Goal: Task Accomplishment & Management: Manage account settings

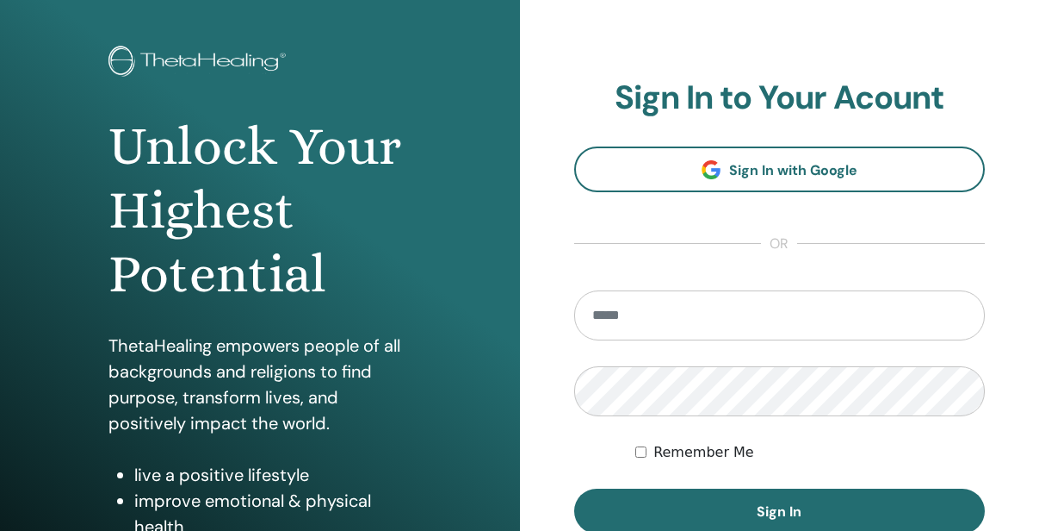
scroll to position [172, 0]
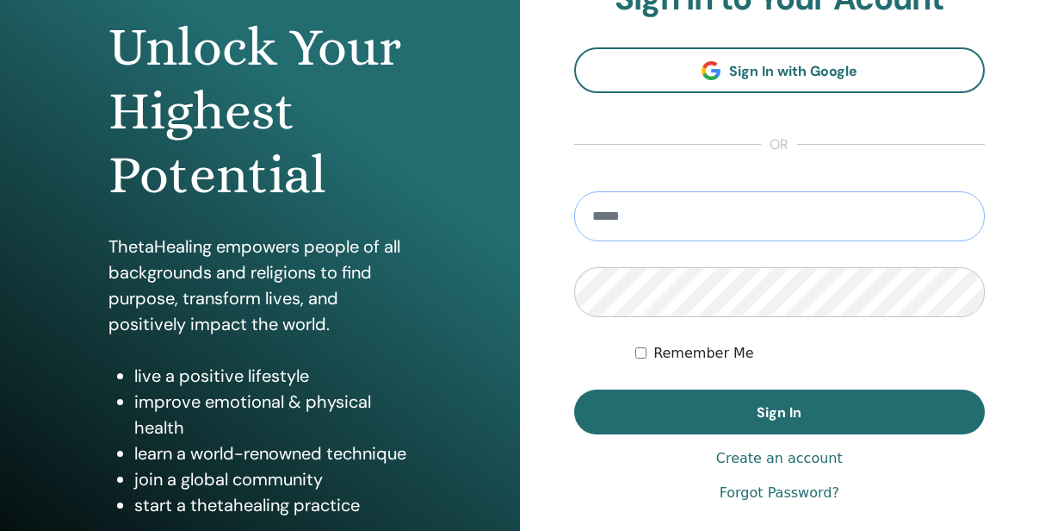
click at [633, 217] on input "email" at bounding box center [780, 216] width 412 height 50
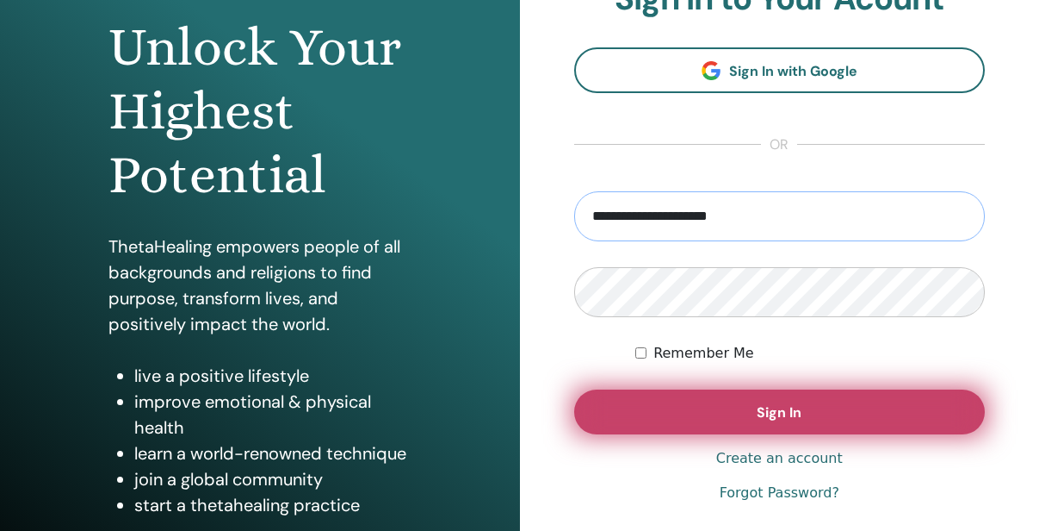
type input "**********"
click at [712, 406] on button "Sign In" at bounding box center [780, 411] width 412 height 45
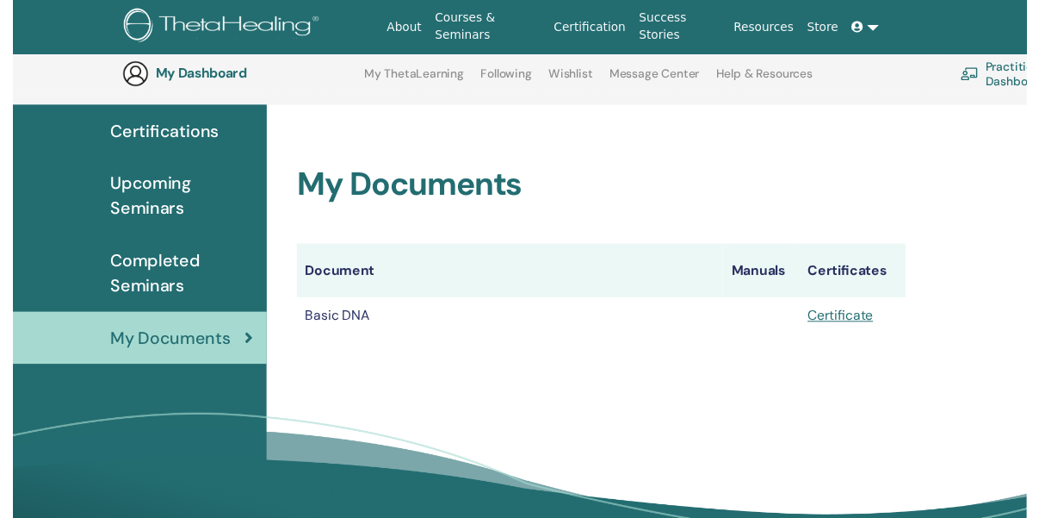
scroll to position [214, 0]
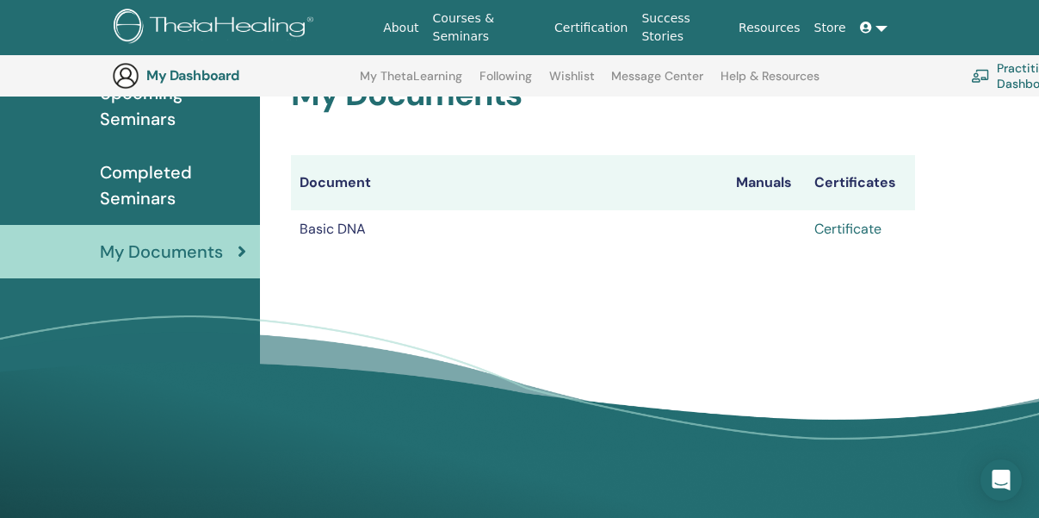
click at [841, 233] on link "Certificate" at bounding box center [848, 229] width 67 height 18
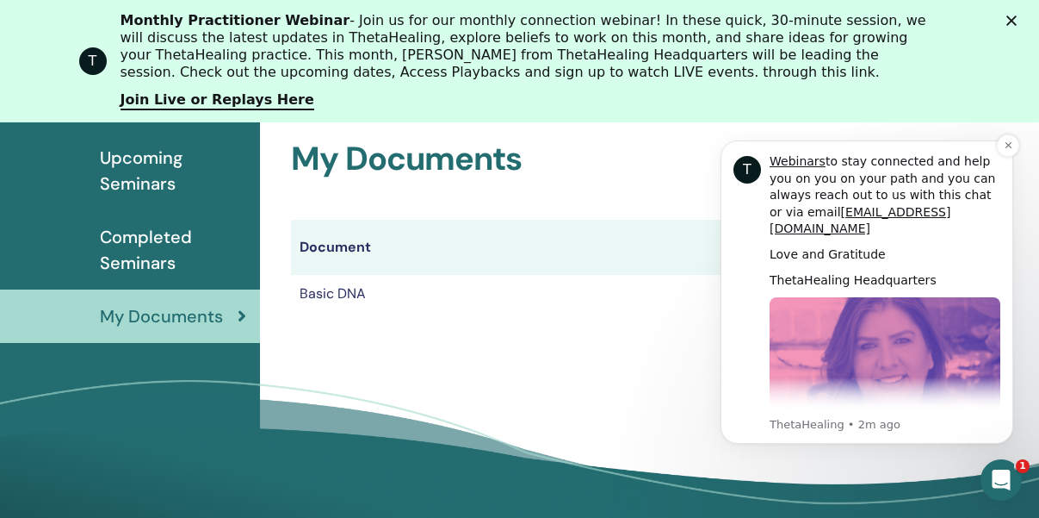
scroll to position [752, 0]
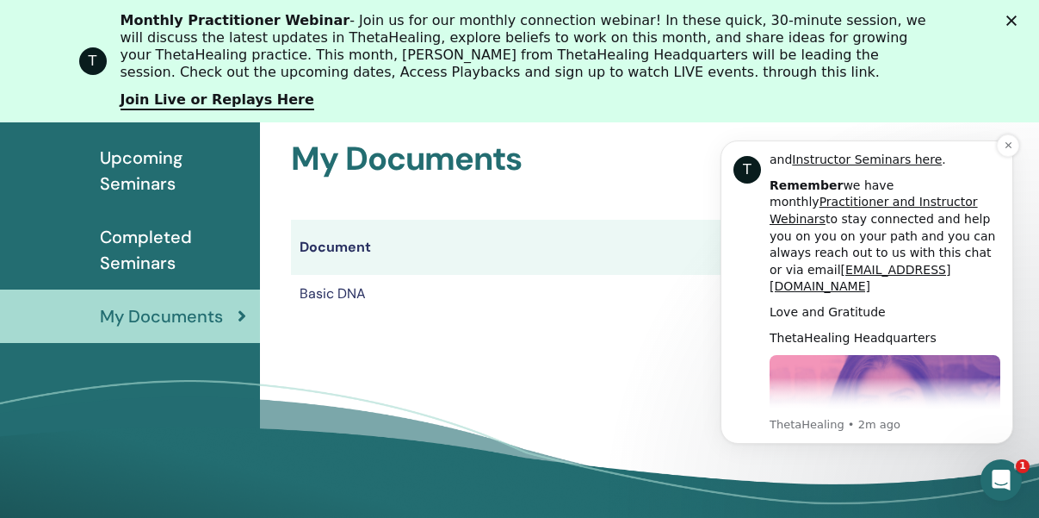
click at [847, 425] on p "ThetaHealing • 2m ago" at bounding box center [885, 425] width 231 height 16
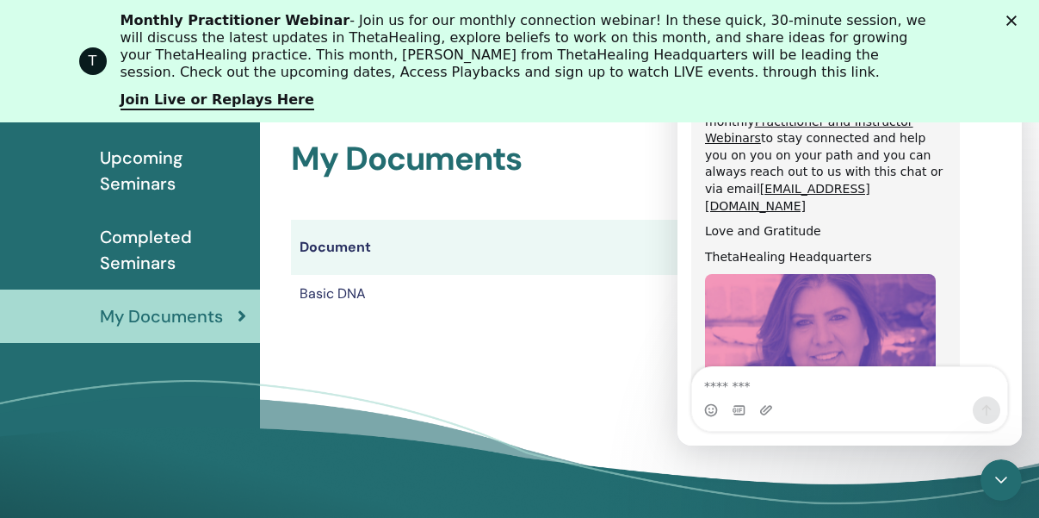
scroll to position [1052, 0]
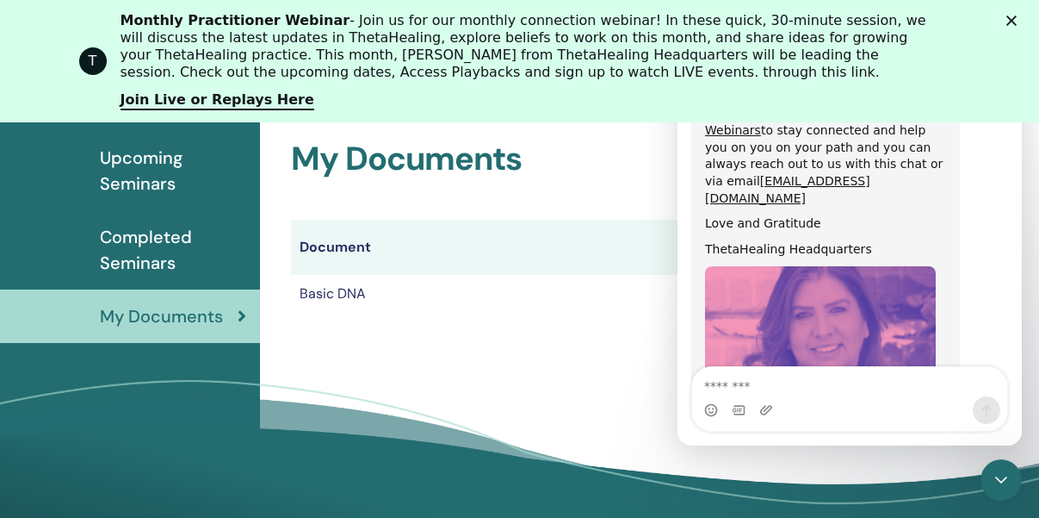
click at [632, 321] on div "My Documents Document Manuals Certificates Basic DNA Certificate" at bounding box center [603, 206] width 666 height 257
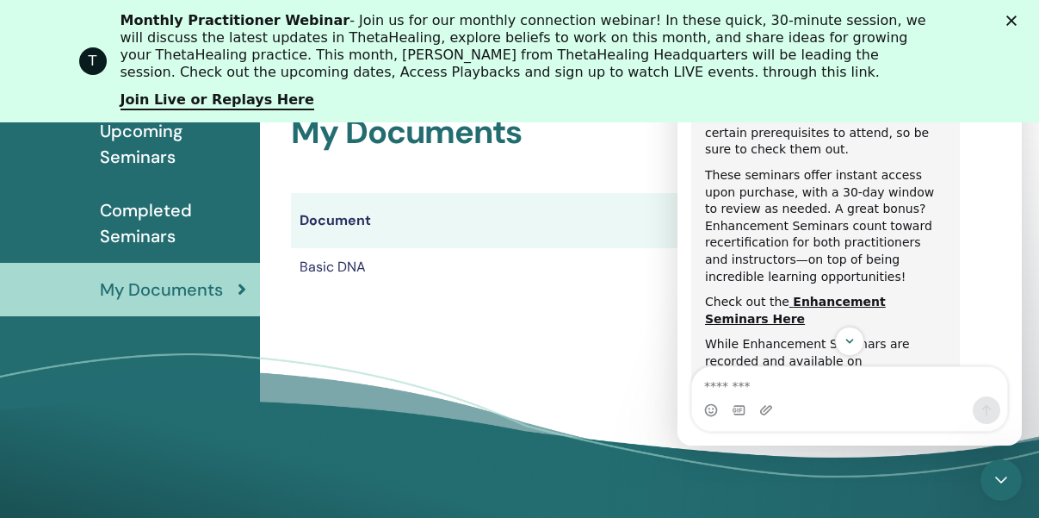
scroll to position [271, 0]
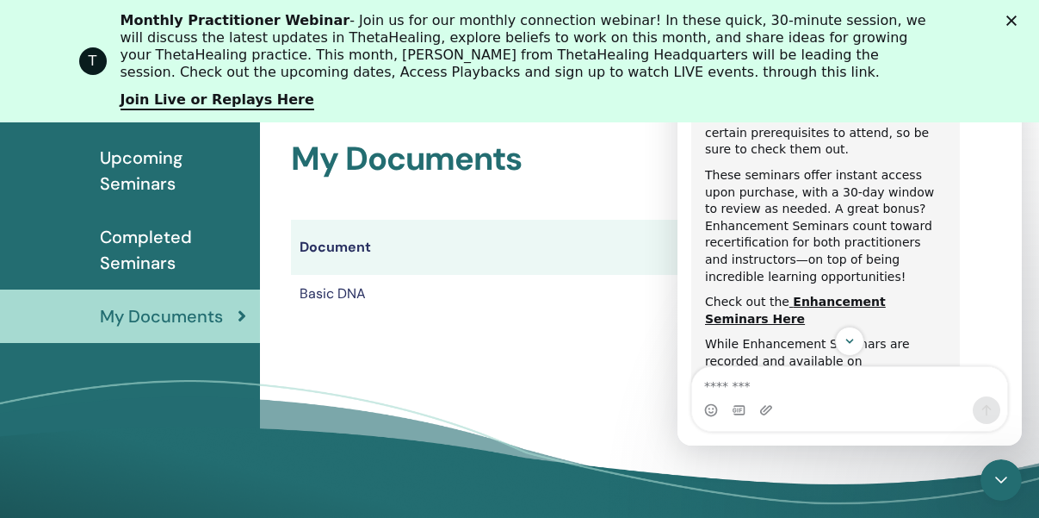
click at [146, 255] on span "Completed Seminars" at bounding box center [173, 250] width 146 height 52
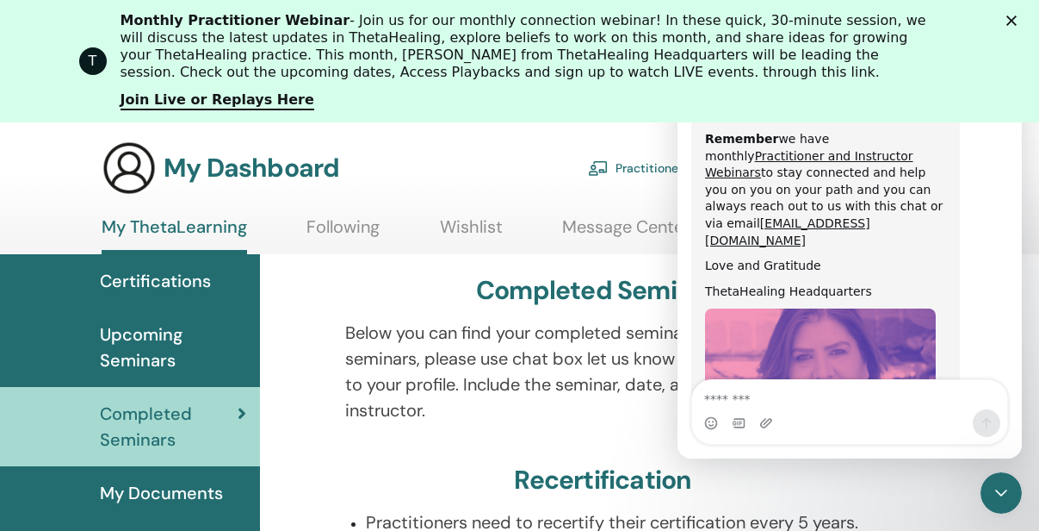
scroll to position [1039, 0]
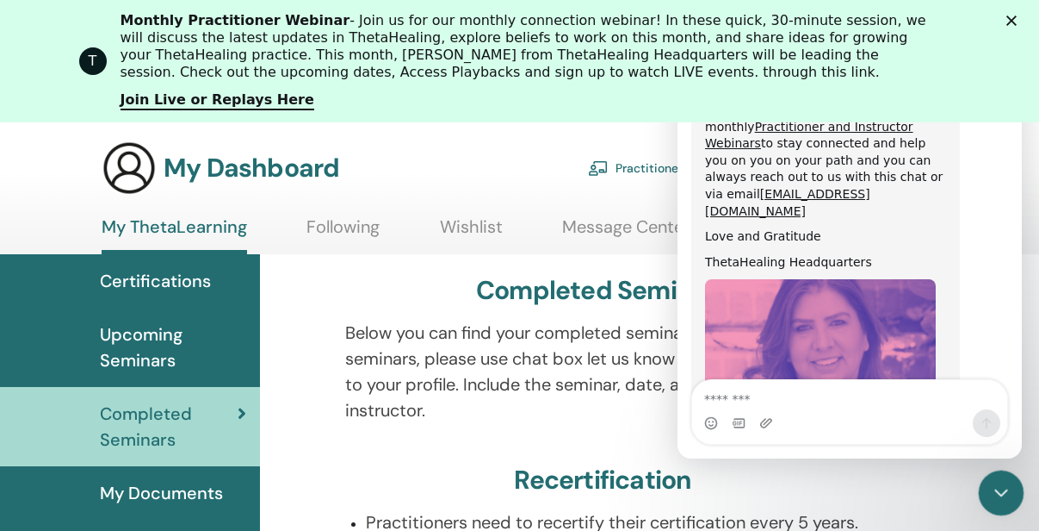
click at [989, 491] on icon "Close Intercom Messenger" at bounding box center [999, 490] width 21 height 21
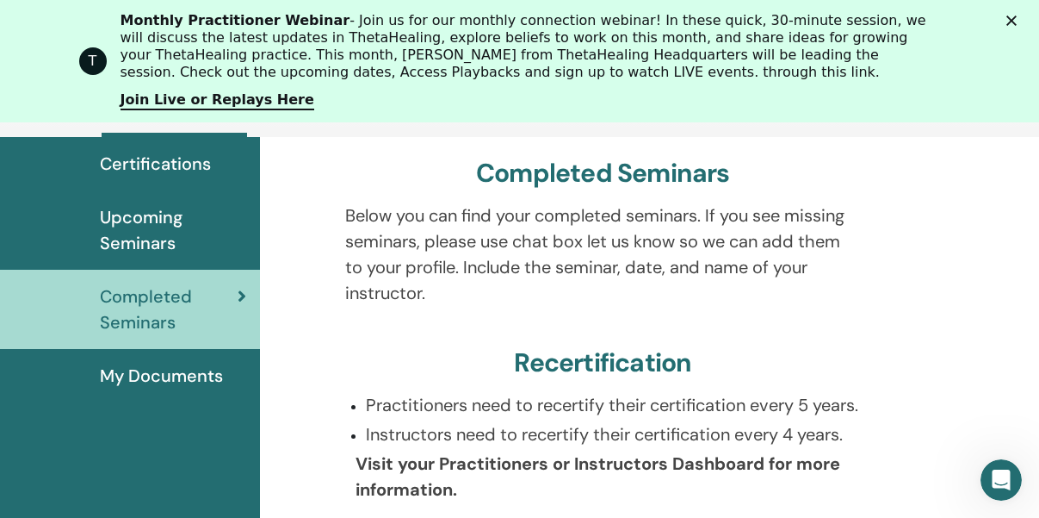
scroll to position [218, 0]
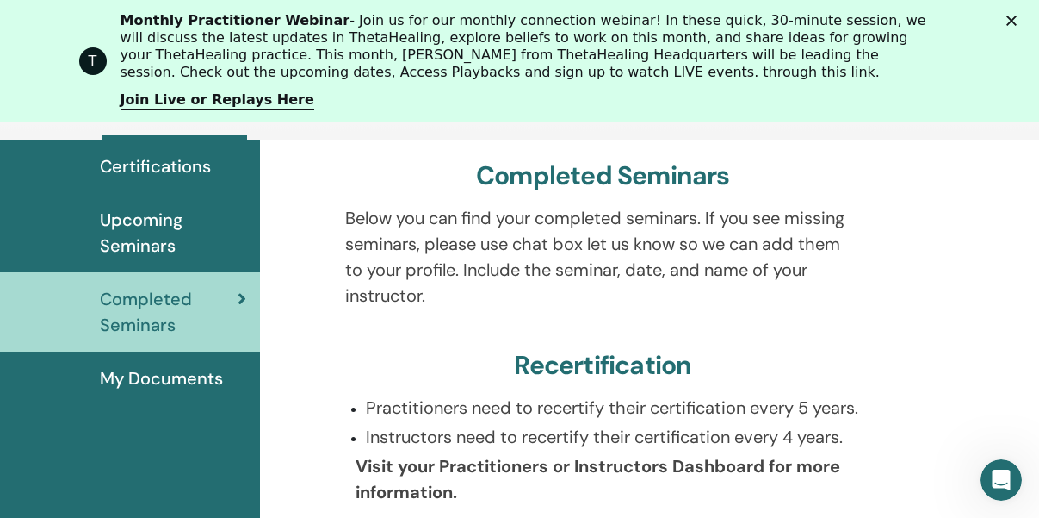
click at [1017, 16] on icon "Close" at bounding box center [1012, 21] width 10 height 10
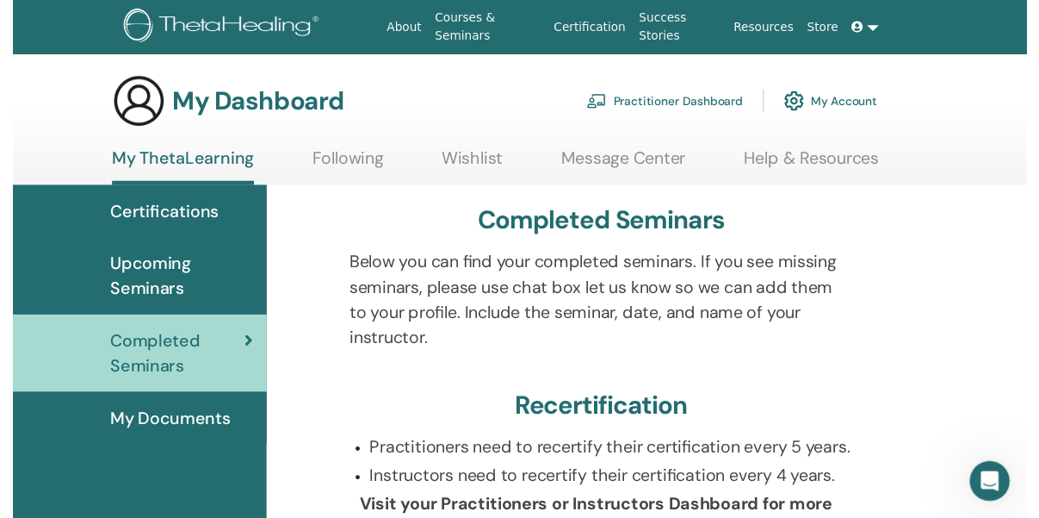
scroll to position [1039, 0]
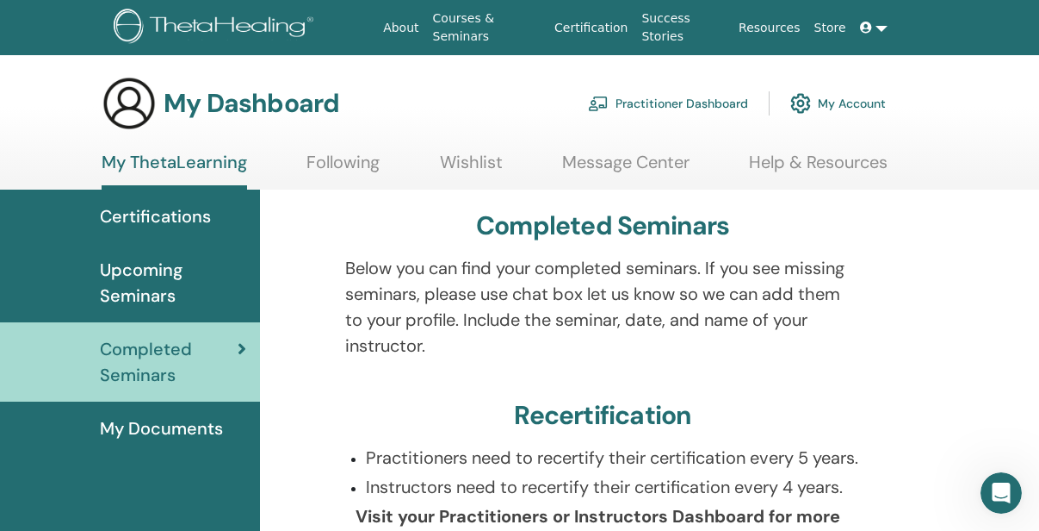
click at [830, 101] on link "My Account" at bounding box center [839, 103] width 96 height 38
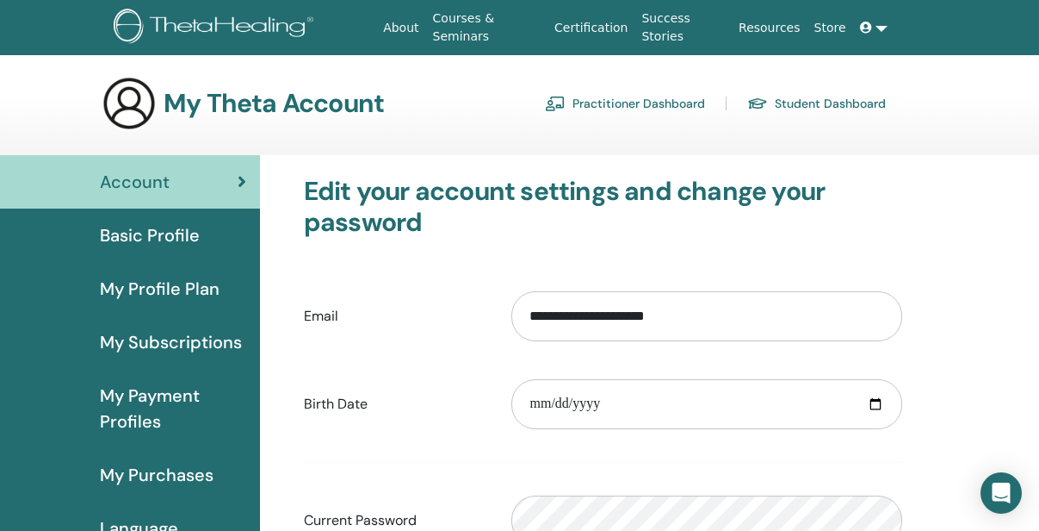
click at [880, 28] on link at bounding box center [873, 28] width 41 height 32
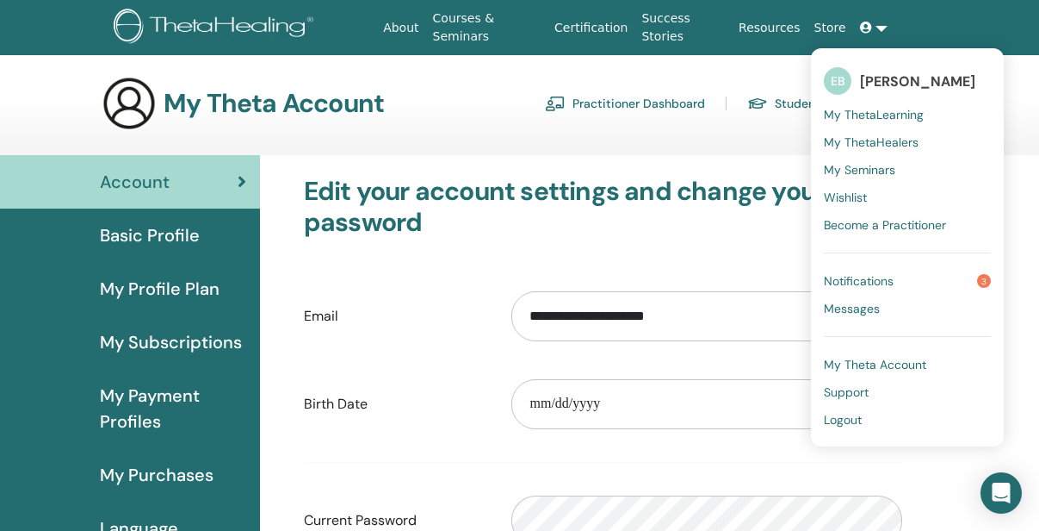
click at [844, 418] on span "Logout" at bounding box center [843, 420] width 38 height 16
